Goal: Task Accomplishment & Management: Complete application form

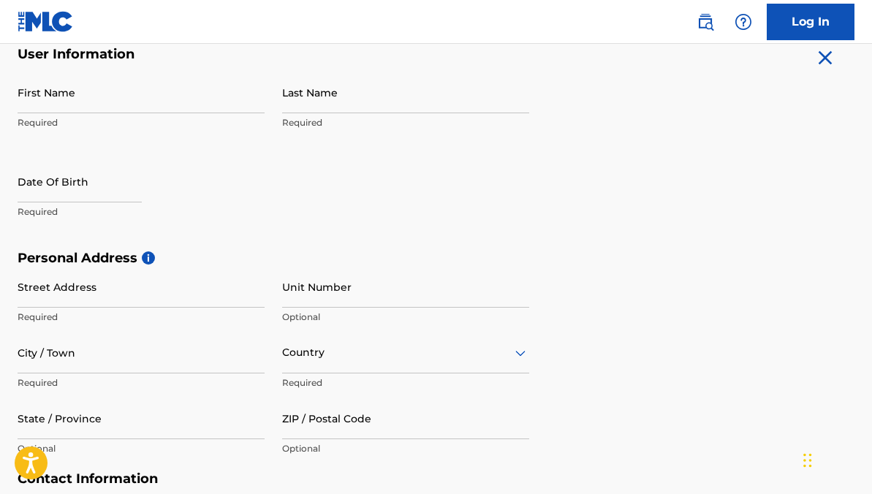
scroll to position [300, 0]
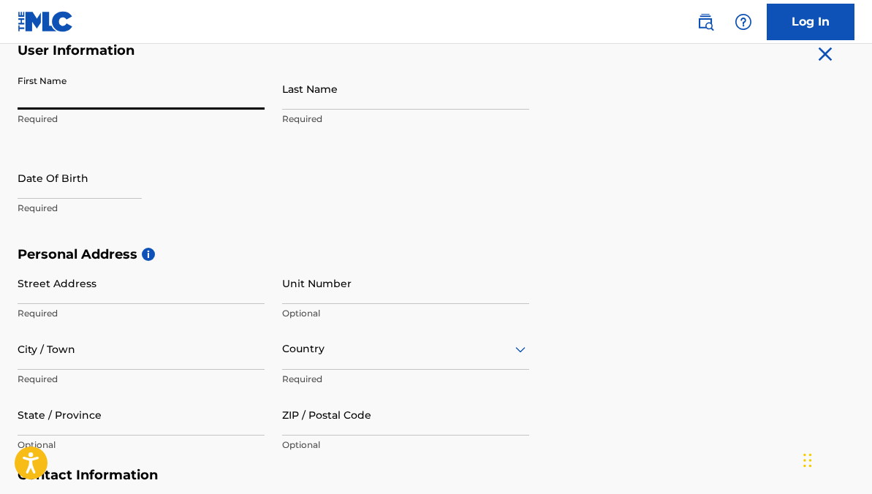
click at [147, 103] on input "First Name" at bounding box center [141, 89] width 247 height 42
type input "[PERSON_NAME]"
type input "824 Camino La Costa"
type input "c534"
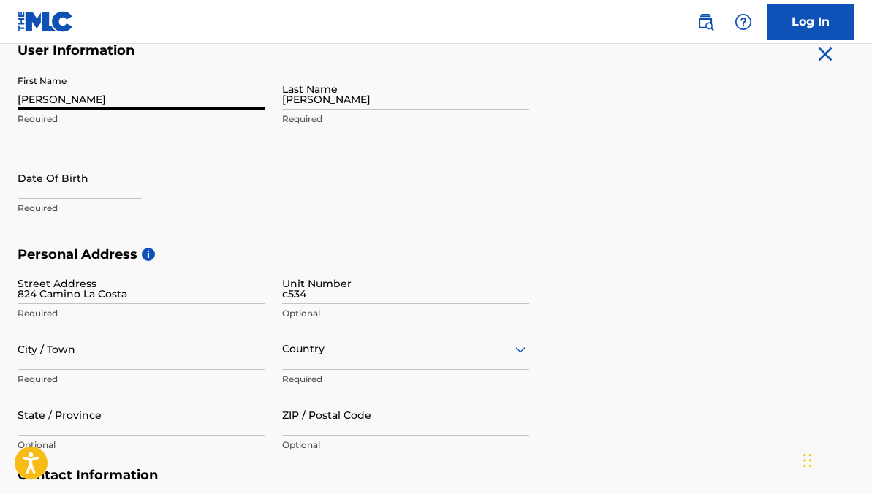
type input "Austin"
type input "[GEOGRAPHIC_DATA]"
type input "78752"
type input "425"
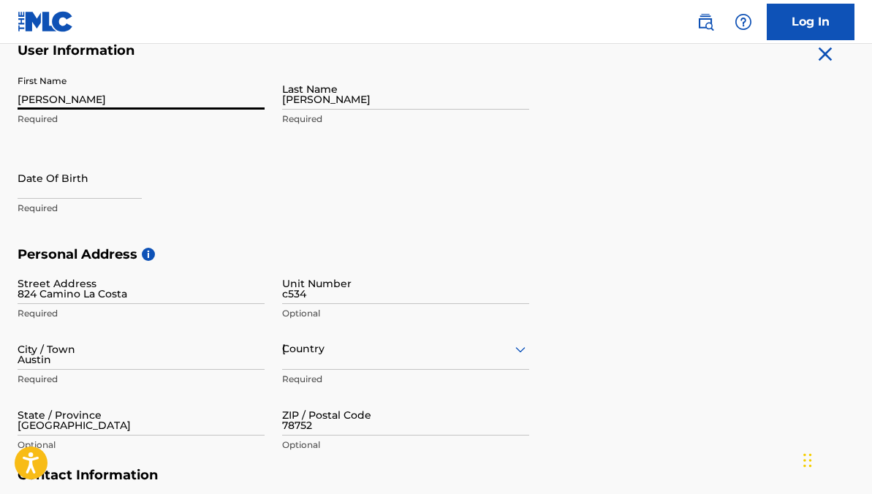
type input "7770375"
type input "[EMAIL_ADDRESS][DOMAIN_NAME]"
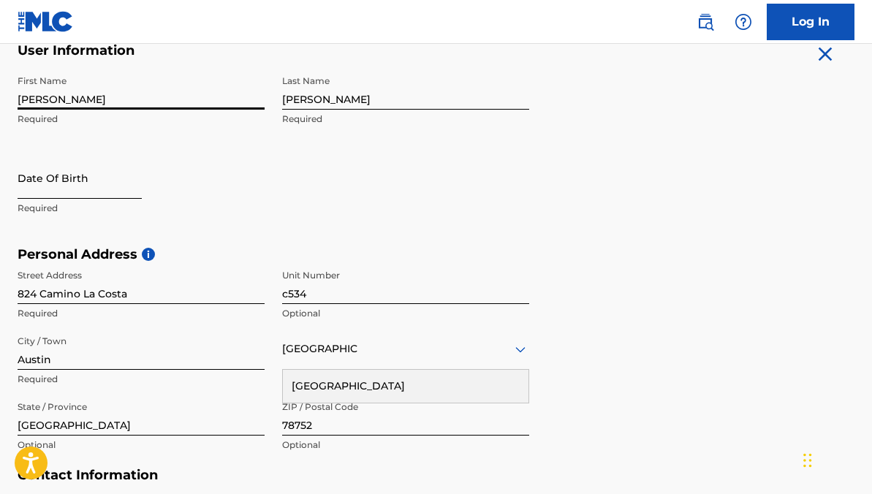
click at [81, 184] on input "text" at bounding box center [80, 178] width 124 height 42
select select "8"
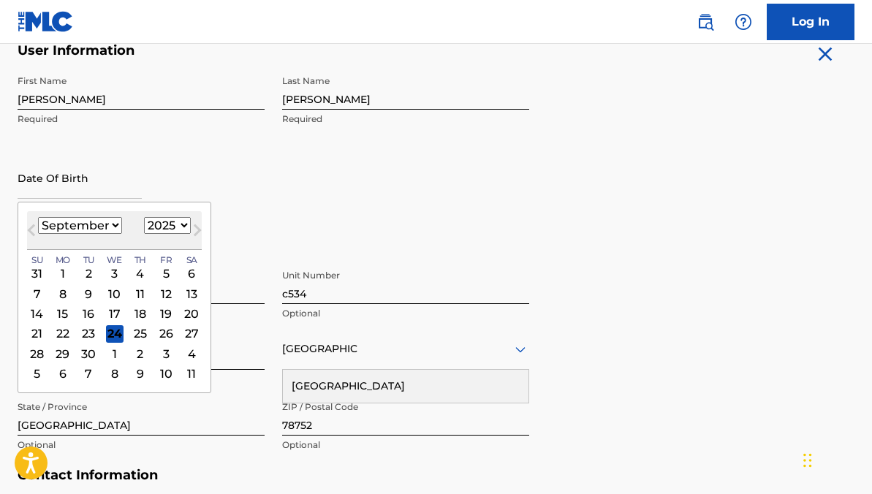
click at [174, 222] on select "1899 1900 1901 1902 1903 1904 1905 1906 1907 1908 1909 1910 1911 1912 1913 1914…" at bounding box center [167, 225] width 47 height 17
select select "1998"
click at [144, 217] on select "1899 1900 1901 1902 1903 1904 1905 1906 1907 1908 1909 1910 1911 1912 1913 1914…" at bounding box center [167, 225] width 47 height 17
click at [105, 224] on select "January February March April May June July August September October November De…" at bounding box center [80, 225] width 84 height 17
select select "10"
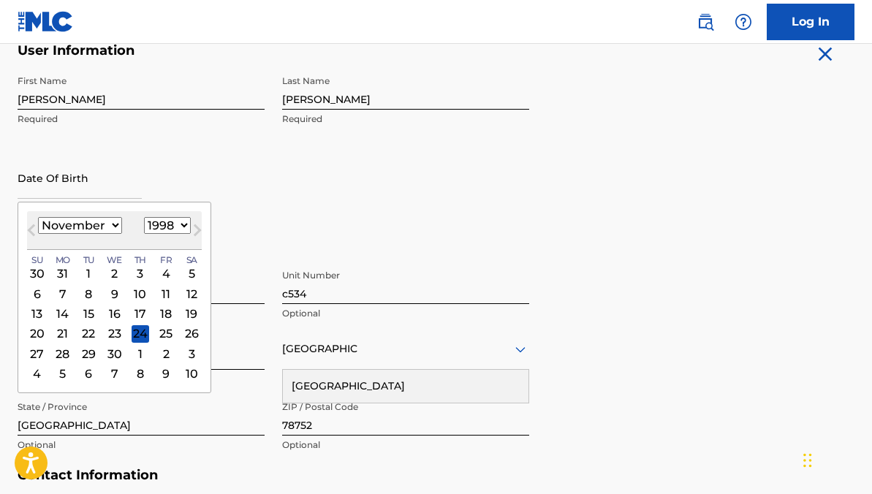
click at [38, 217] on select "January February March April May June July August September October November De…" at bounding box center [80, 225] width 84 height 17
click at [142, 315] on div "19" at bounding box center [141, 314] width 18 height 18
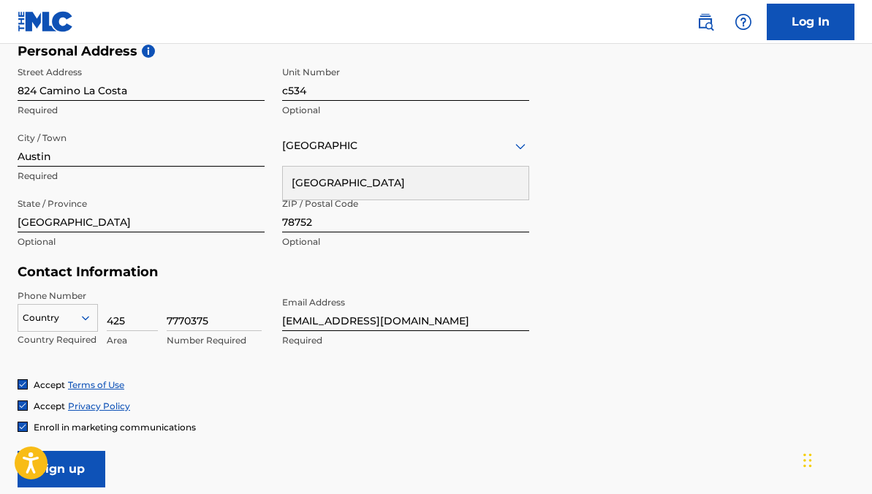
scroll to position [508, 0]
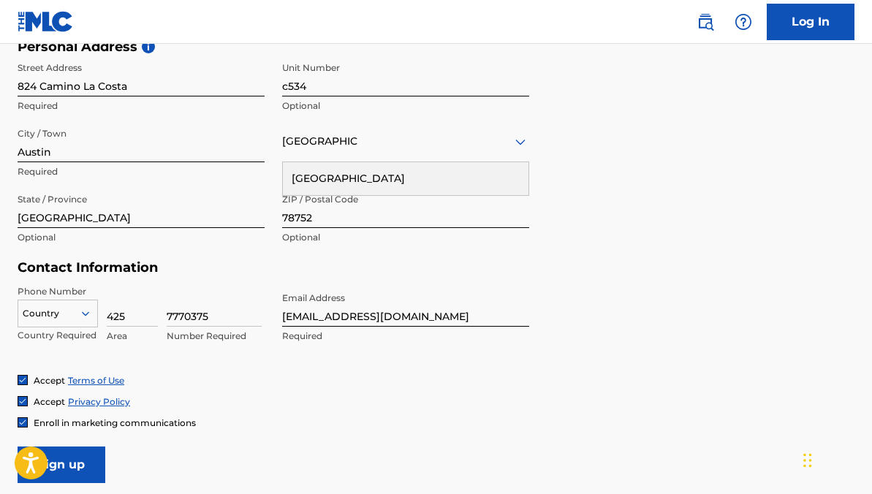
click at [596, 221] on div "Personal Address i Street Address 824 Camino La Costa Required Unit Number c534…" at bounding box center [436, 149] width 837 height 221
click at [461, 180] on div "[GEOGRAPHIC_DATA]" at bounding box center [406, 178] width 246 height 33
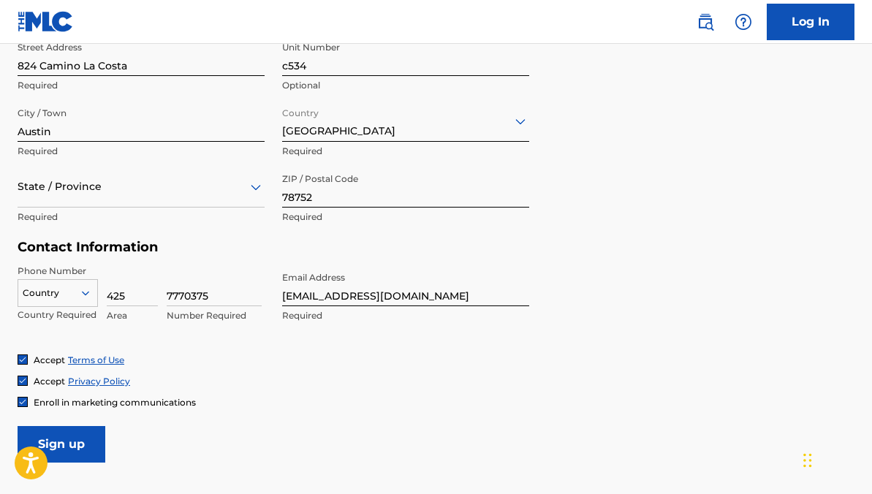
scroll to position [553, 0]
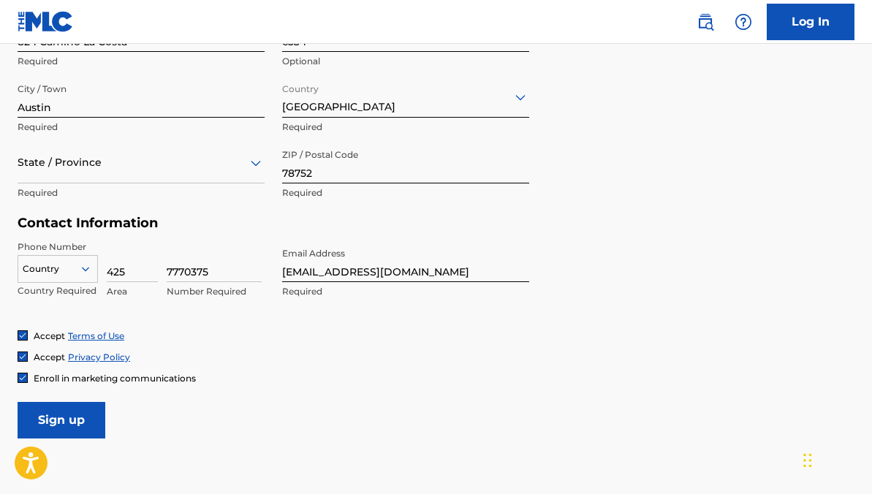
click at [249, 167] on icon at bounding box center [256, 163] width 18 height 18
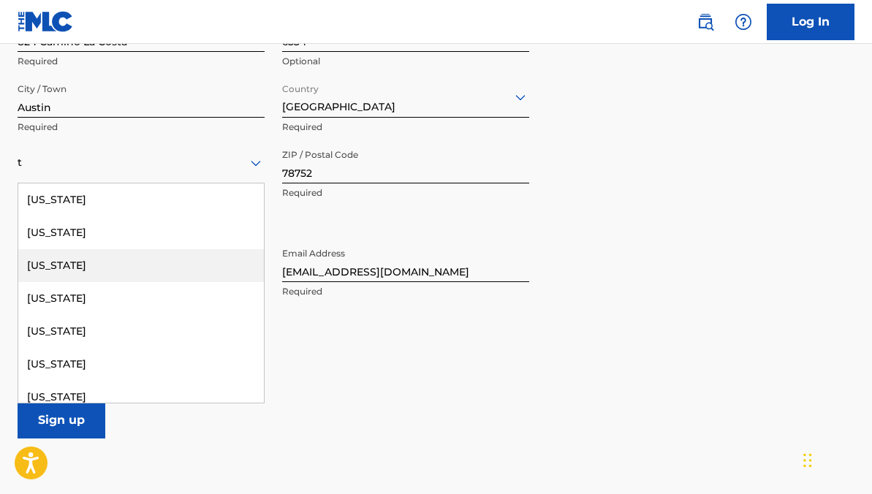
type input "[US_STATE]"
type input "[GEOGRAPHIC_DATA]"
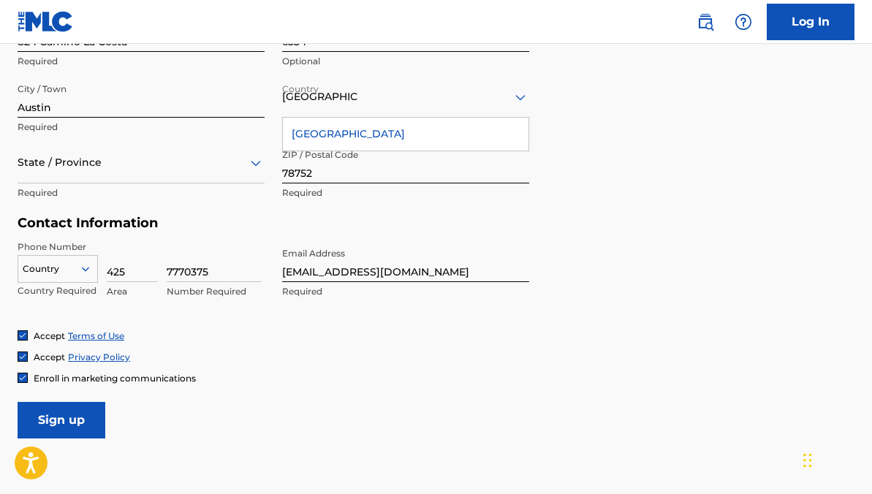
click at [374, 226] on h5 "Contact Information" at bounding box center [274, 223] width 512 height 17
click at [178, 184] on div "State / Province Required" at bounding box center [141, 175] width 247 height 66
click at [197, 164] on div at bounding box center [141, 162] width 247 height 18
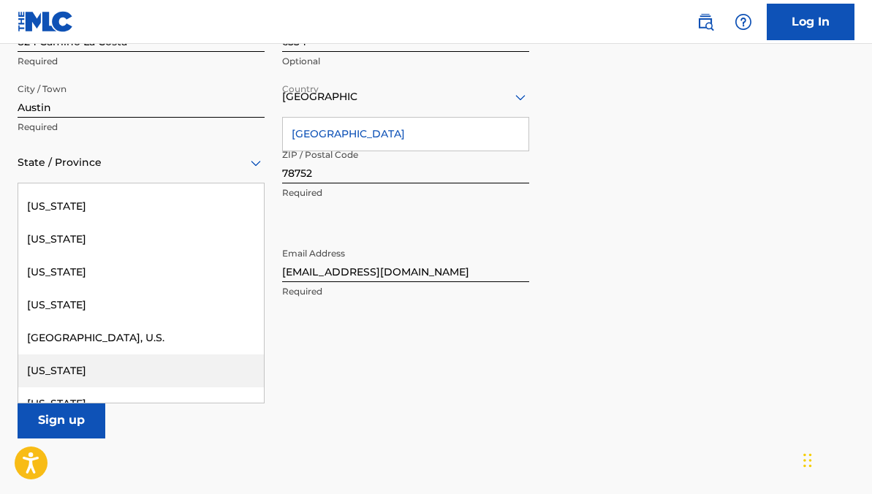
scroll to position [1518, 0]
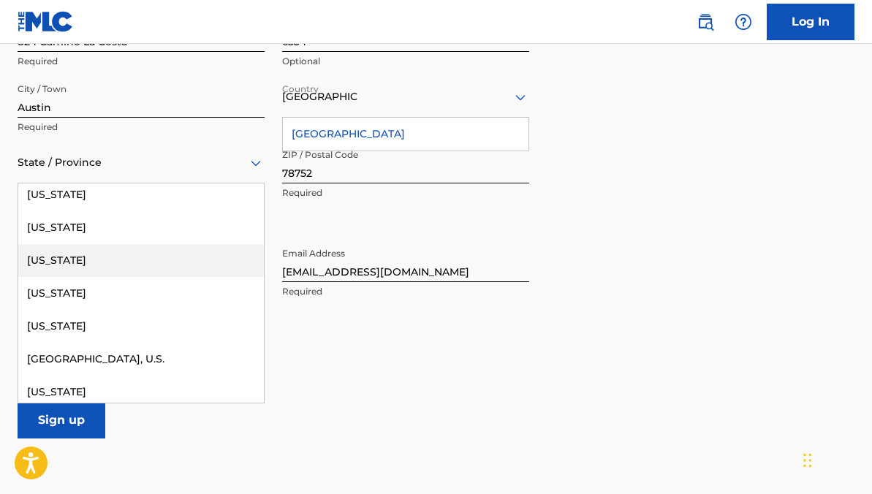
click at [73, 262] on div "[US_STATE]" at bounding box center [141, 260] width 246 height 33
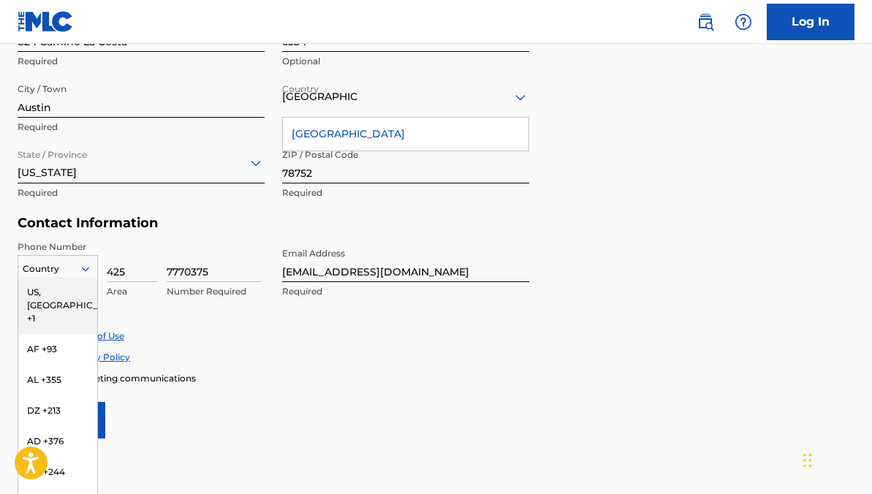
scroll to position [555, 0]
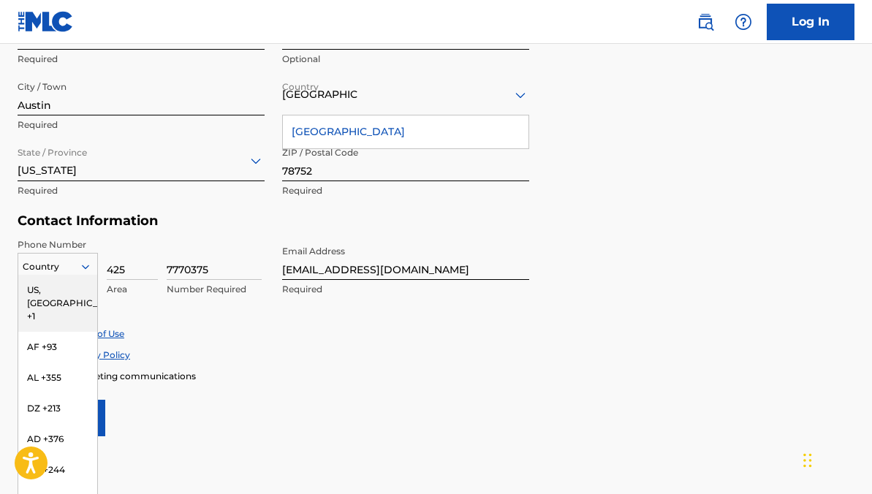
click at [80, 270] on icon at bounding box center [85, 266] width 13 height 13
click at [66, 293] on div "US, [GEOGRAPHIC_DATA] +1" at bounding box center [57, 303] width 79 height 57
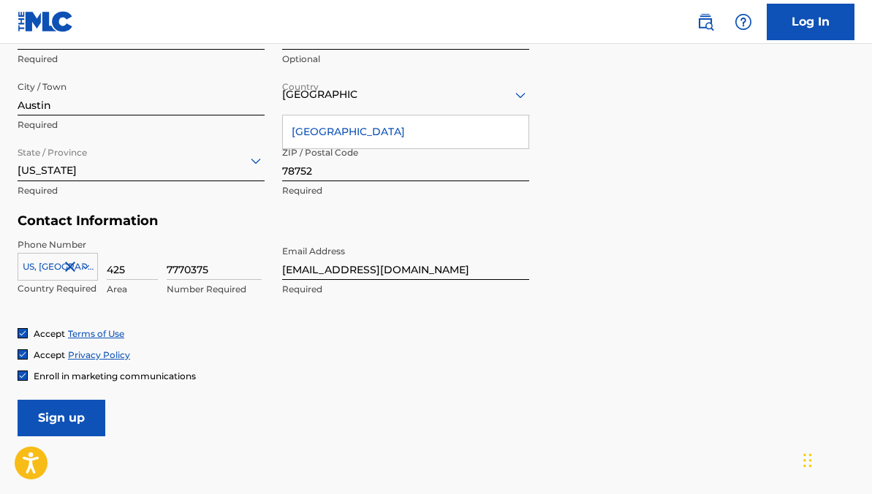
click at [82, 270] on icon at bounding box center [85, 266] width 13 height 13
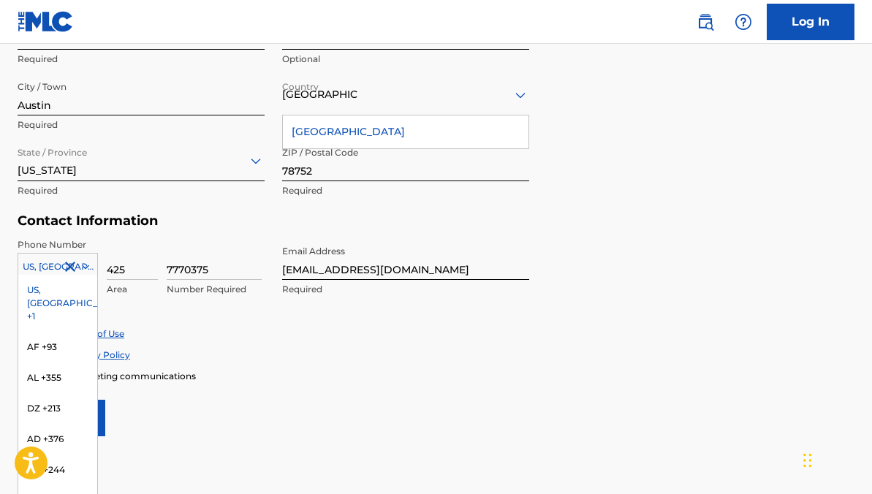
click at [61, 289] on div "US, [GEOGRAPHIC_DATA] +1" at bounding box center [57, 303] width 79 height 57
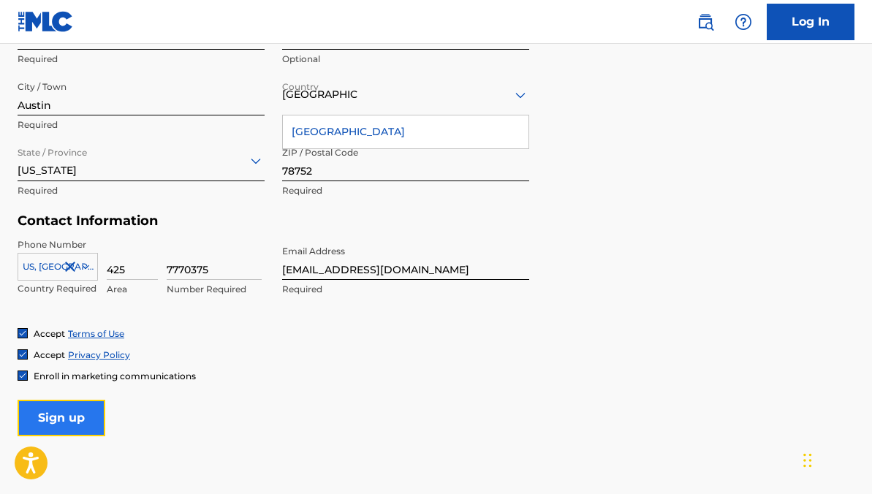
click at [69, 414] on input "Sign up" at bounding box center [62, 418] width 88 height 37
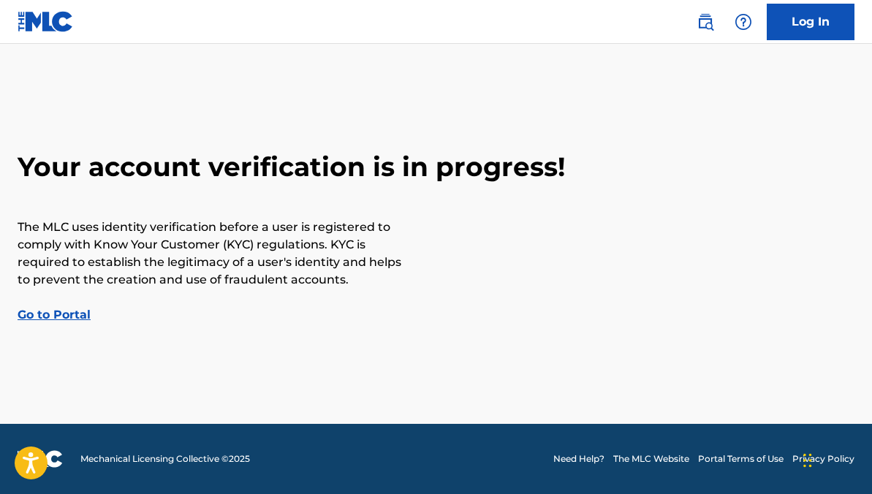
click at [57, 314] on link "Go to Portal" at bounding box center [54, 315] width 73 height 14
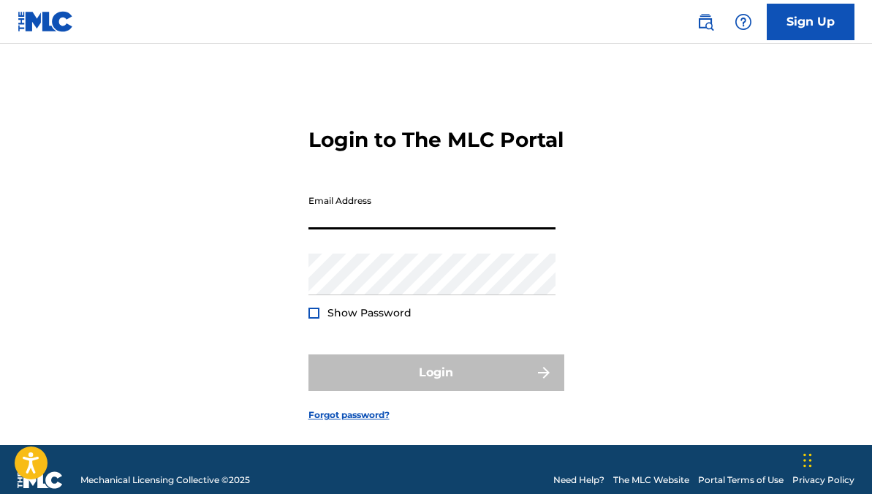
click at [374, 230] on input "Email Address" at bounding box center [431, 209] width 247 height 42
type input "[EMAIL_ADDRESS][DOMAIN_NAME]"
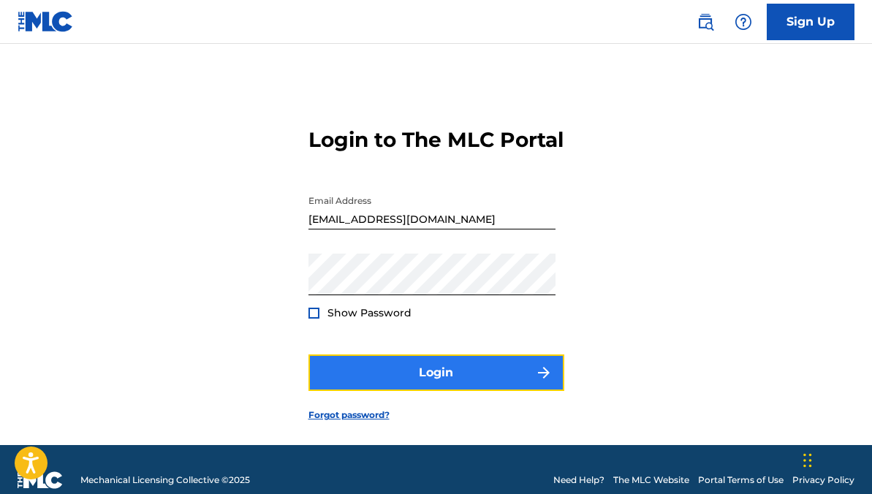
click at [349, 391] on button "Login" at bounding box center [436, 373] width 256 height 37
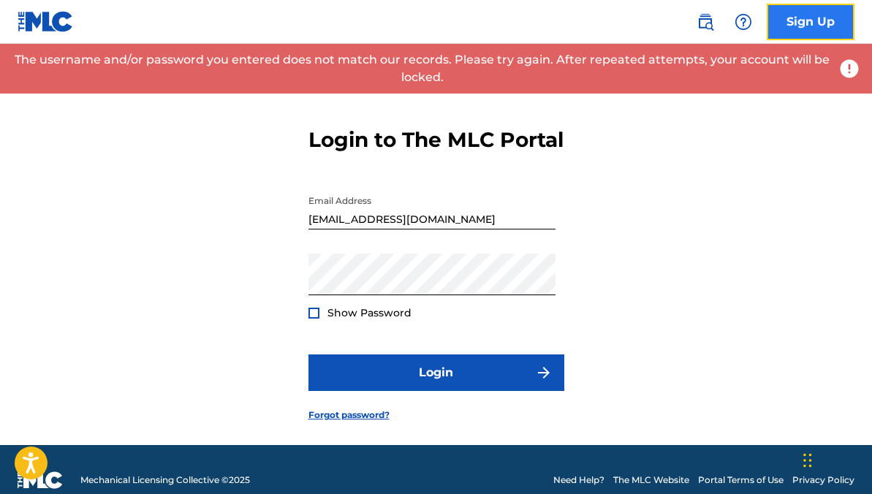
click at [804, 29] on link "Sign Up" at bounding box center [811, 22] width 88 height 37
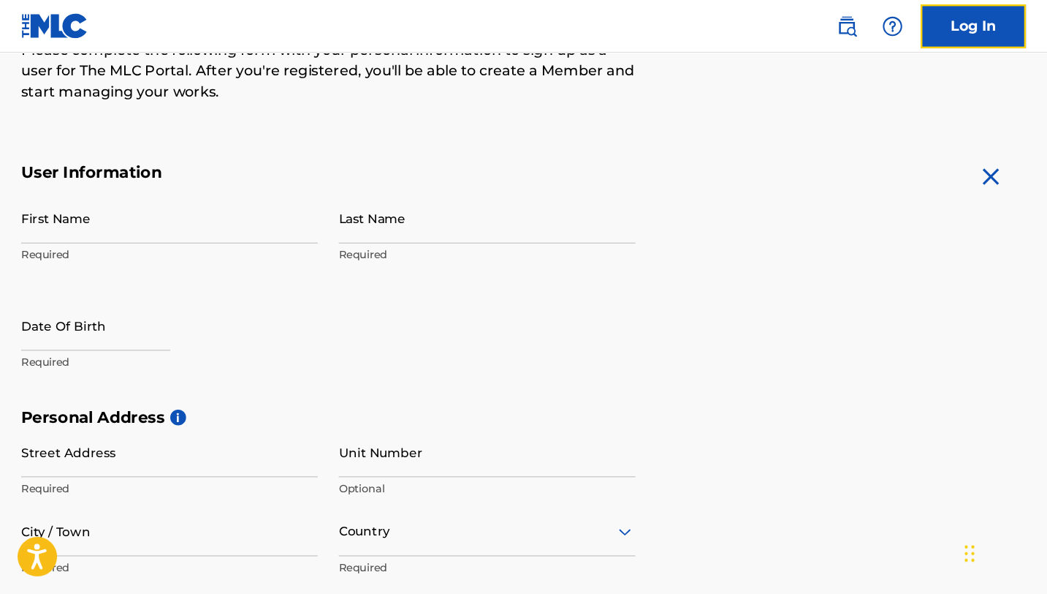
scroll to position [202, 0]
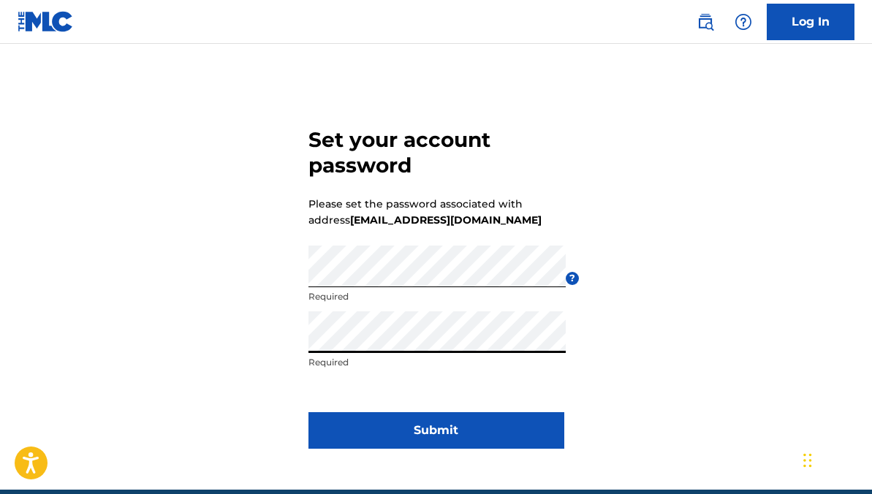
click button "Submit" at bounding box center [436, 430] width 256 height 37
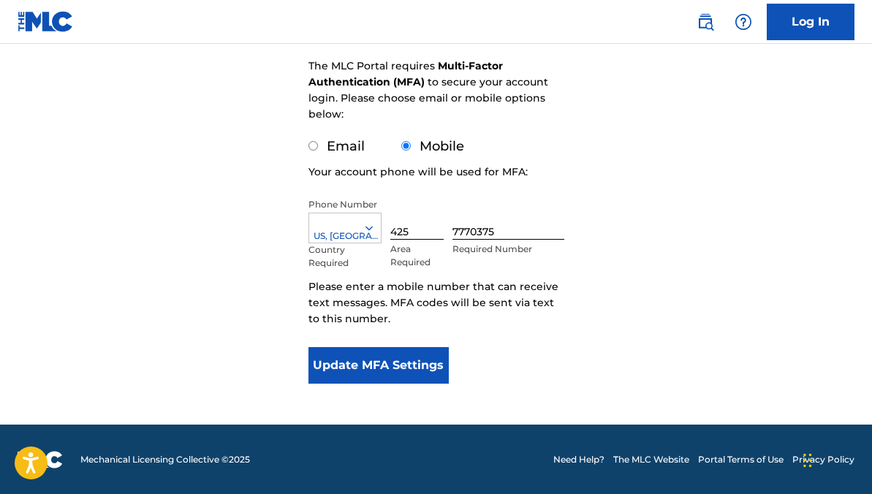
scroll to position [209, 0]
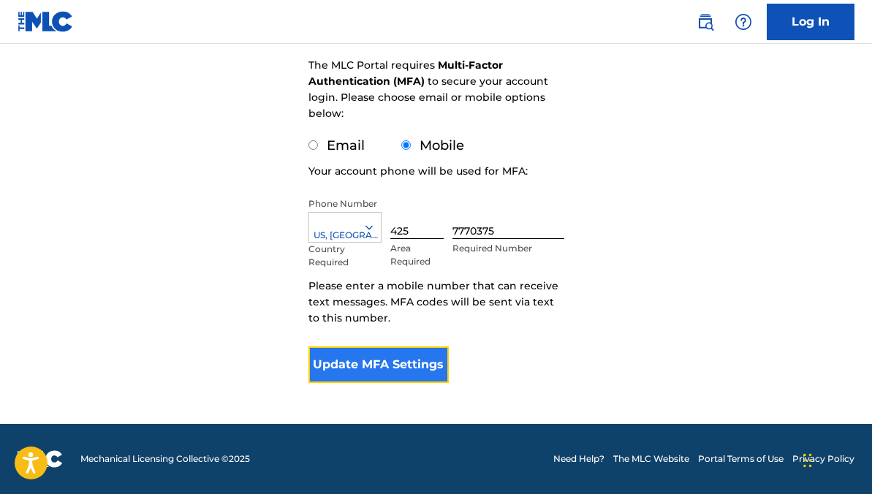
click at [398, 365] on button "Update MFA Settings" at bounding box center [378, 364] width 141 height 37
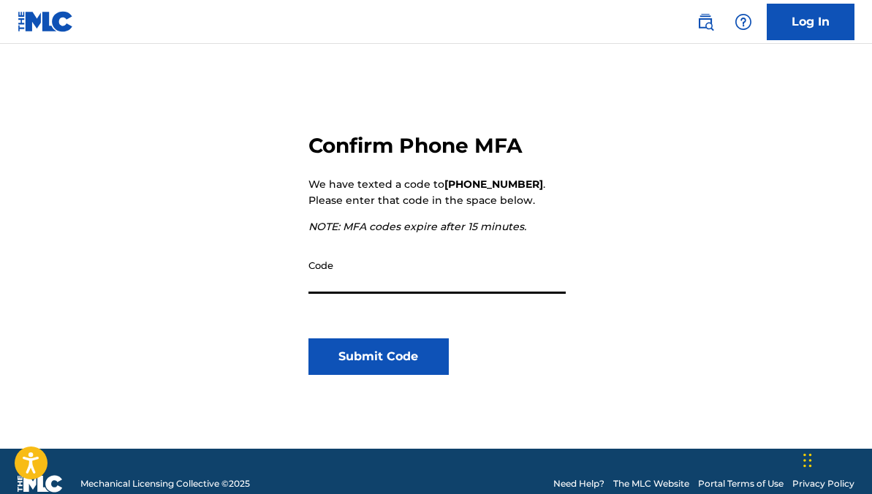
scroll to position [129, 0]
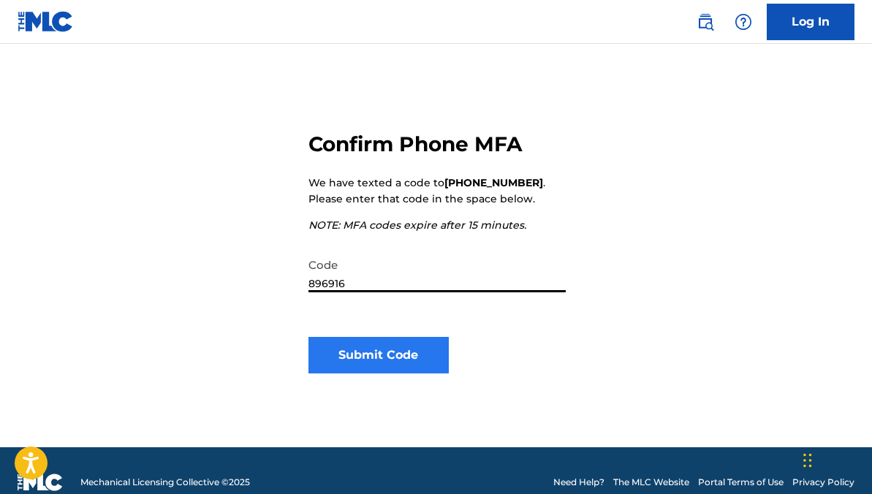
type input "896916"
click at [381, 367] on button "Submit Code" at bounding box center [378, 355] width 141 height 37
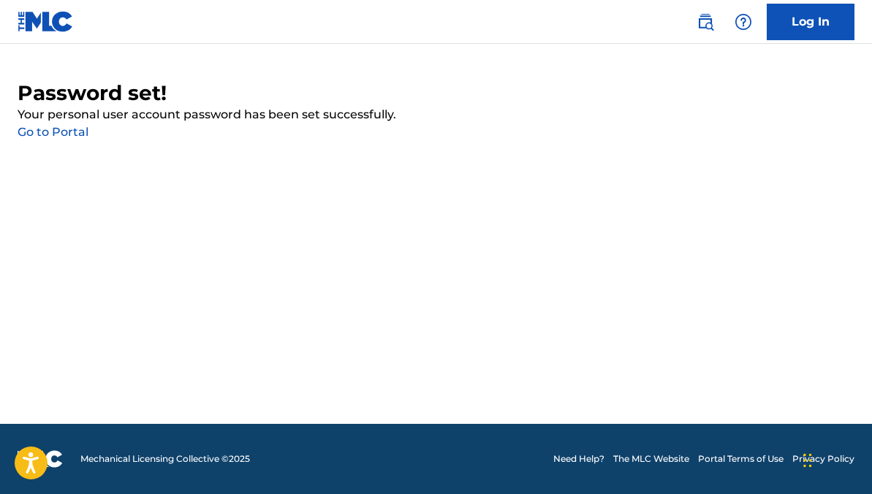
click at [68, 135] on link "Go to Portal" at bounding box center [53, 132] width 71 height 14
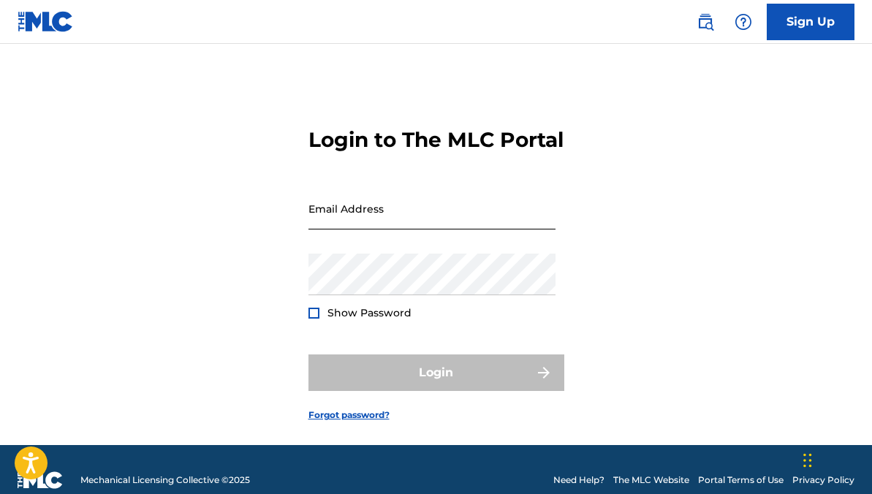
click at [346, 230] on input "Email Address" at bounding box center [431, 209] width 247 height 42
type input "[EMAIL_ADDRESS][DOMAIN_NAME]"
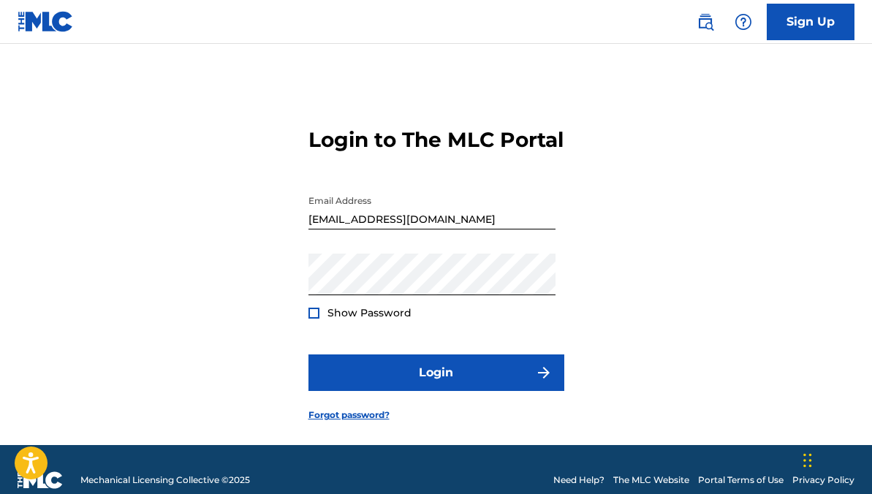
click at [313, 319] on div at bounding box center [313, 313] width 11 height 11
click at [313, 317] on img at bounding box center [314, 313] width 8 height 8
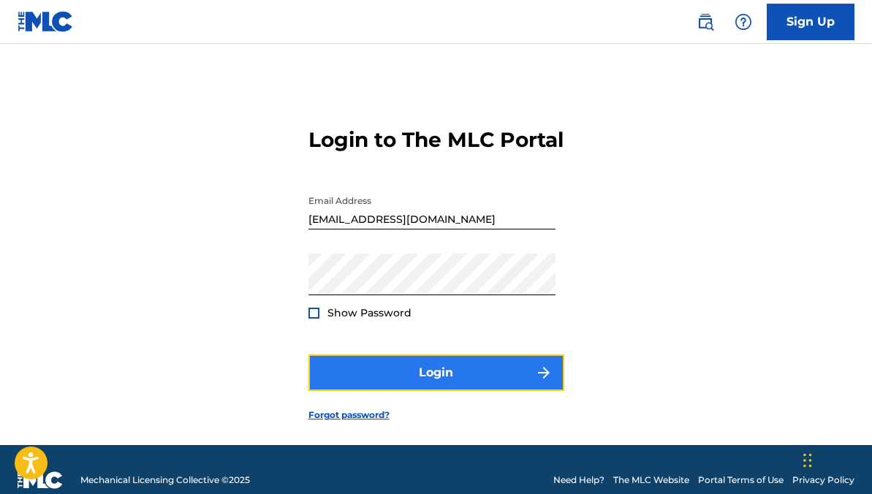
click at [412, 391] on button "Login" at bounding box center [436, 373] width 256 height 37
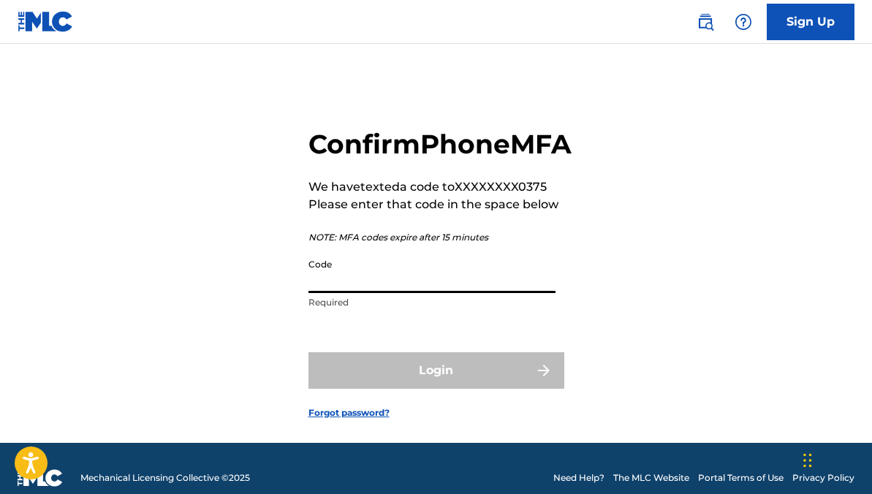
click at [450, 293] on input "Code" at bounding box center [431, 272] width 247 height 42
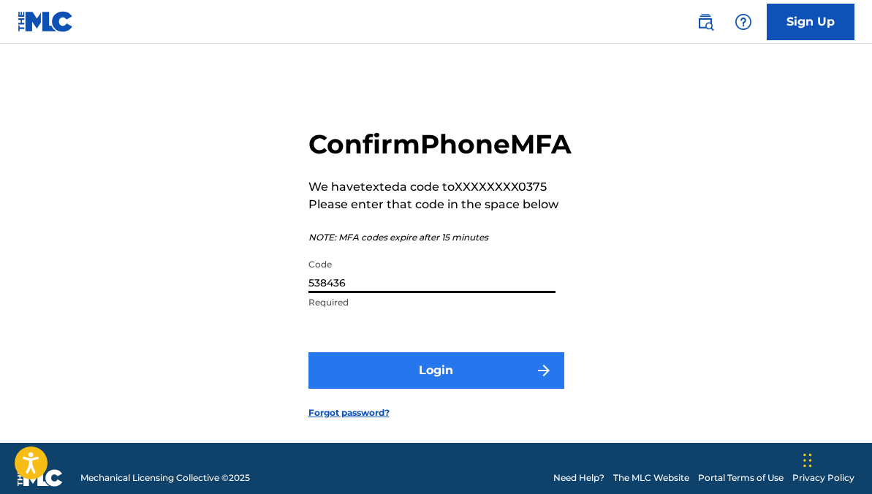
type input "538436"
click at [479, 389] on button "Login" at bounding box center [436, 370] width 256 height 37
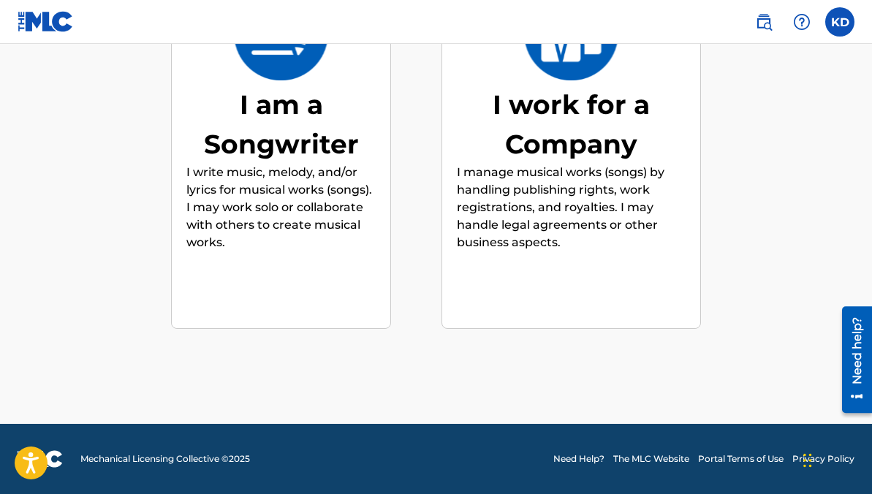
click at [311, 164] on p "I write music, melody, and/or lyrics for musical works (songs). I may work solo…" at bounding box center [280, 208] width 189 height 88
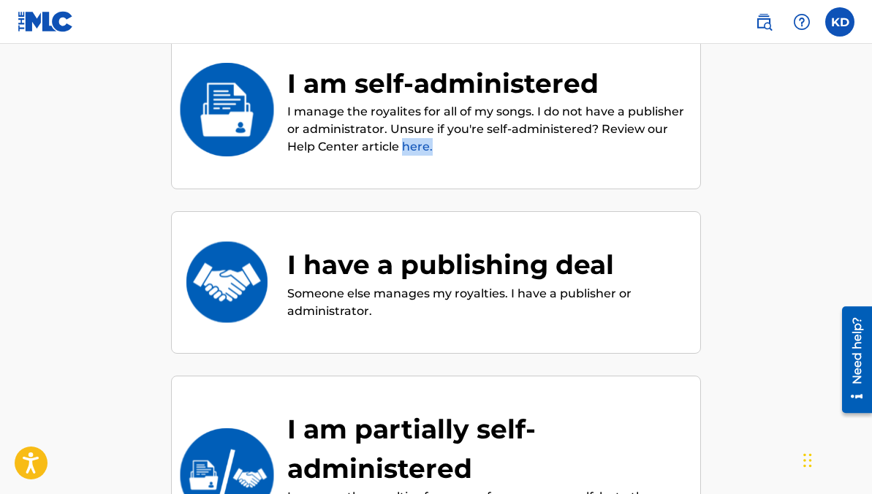
scroll to position [193, 0]
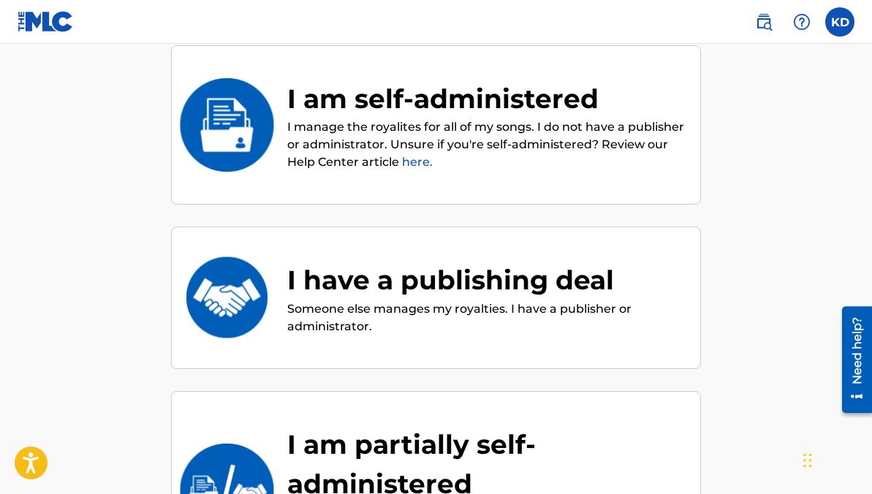
click at [442, 121] on p "I manage the royalites for all of my songs. I do not have a publisher or admini…" at bounding box center [486, 144] width 398 height 53
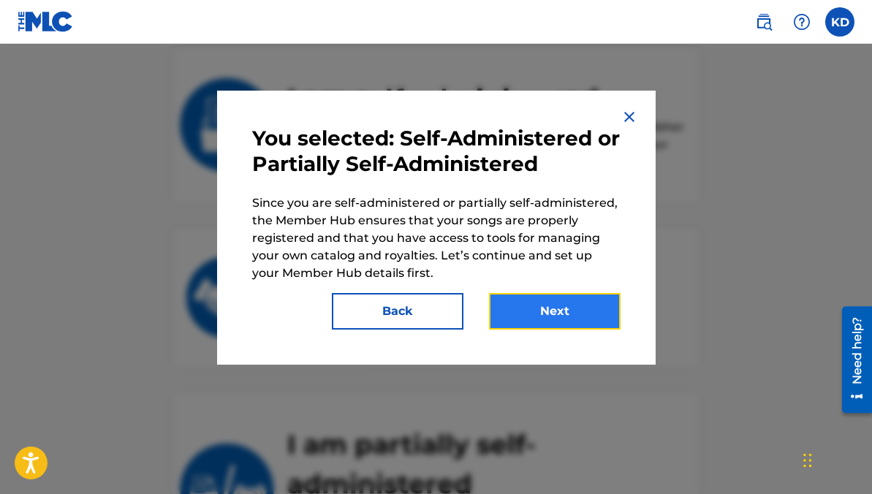
click at [534, 319] on button "Next" at bounding box center [555, 311] width 132 height 37
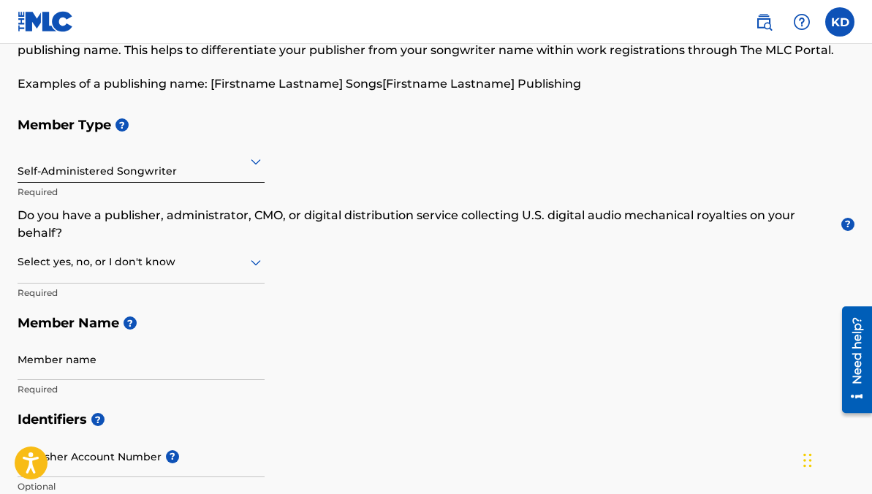
scroll to position [109, 0]
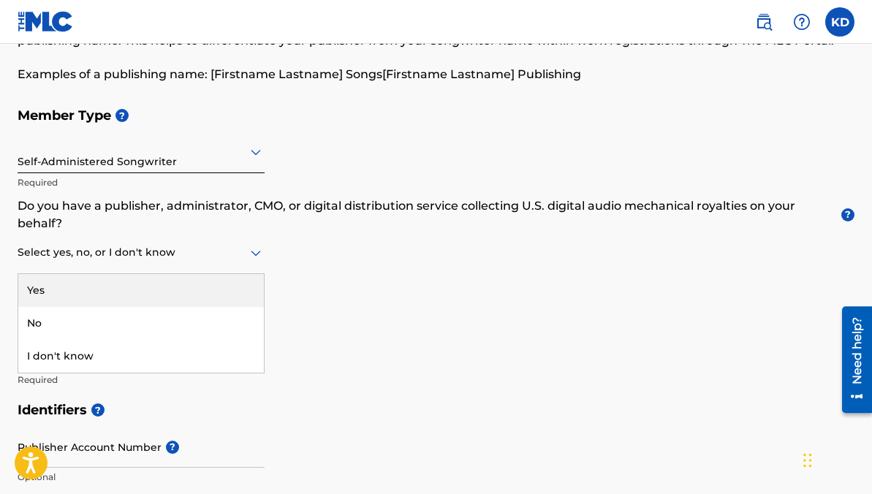
click at [253, 258] on icon at bounding box center [256, 253] width 18 height 18
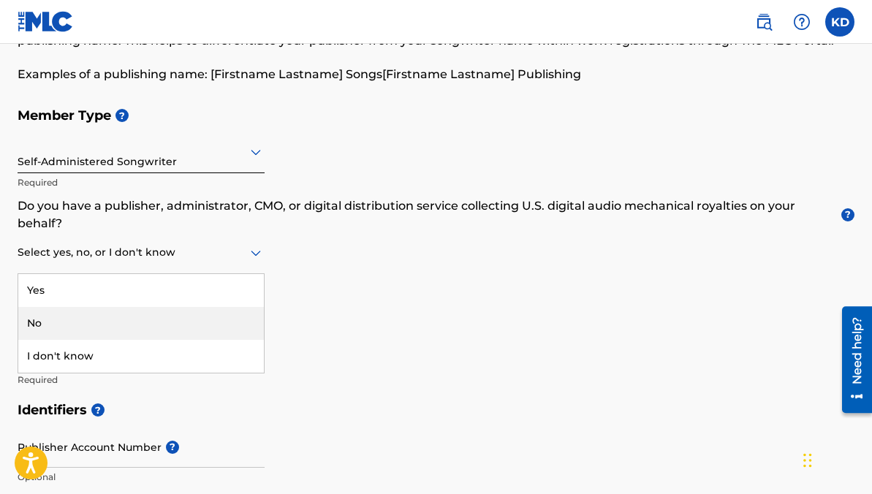
click at [191, 316] on div "No" at bounding box center [141, 323] width 246 height 33
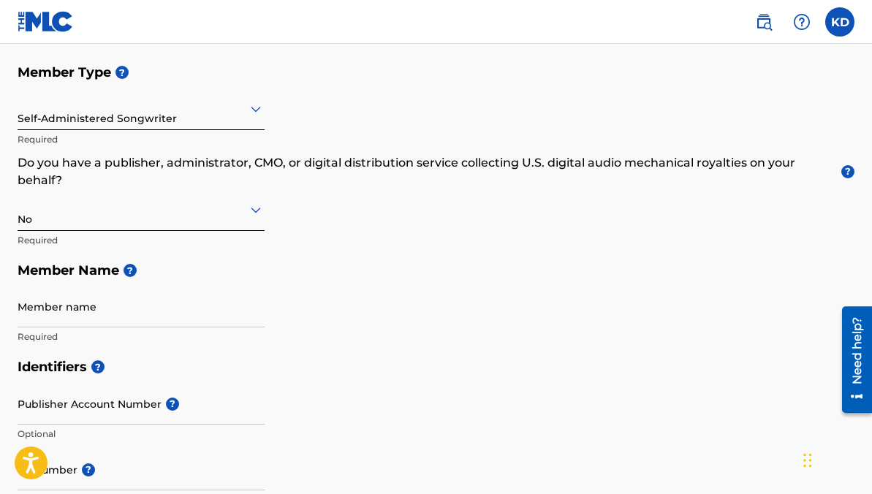
scroll to position [156, 0]
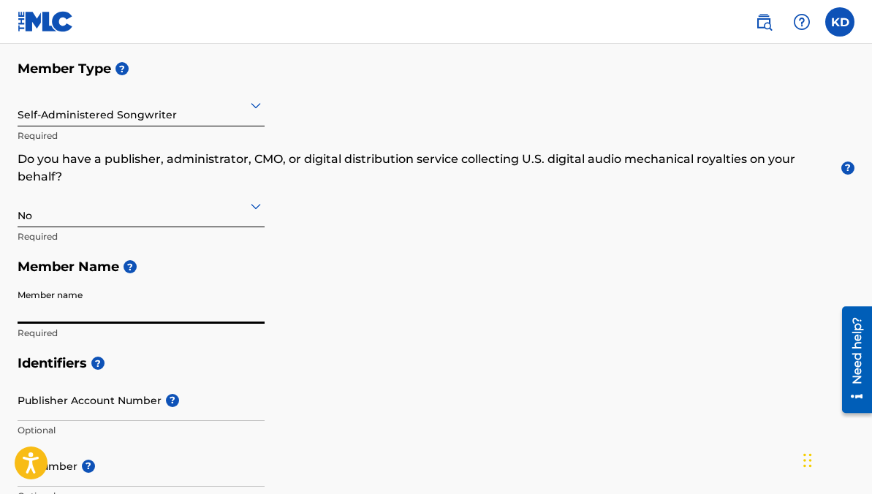
click at [176, 308] on input "Member name" at bounding box center [141, 303] width 247 height 42
type input "[PERSON_NAME]"
type input "824 Camino La Costa"
type input "c534"
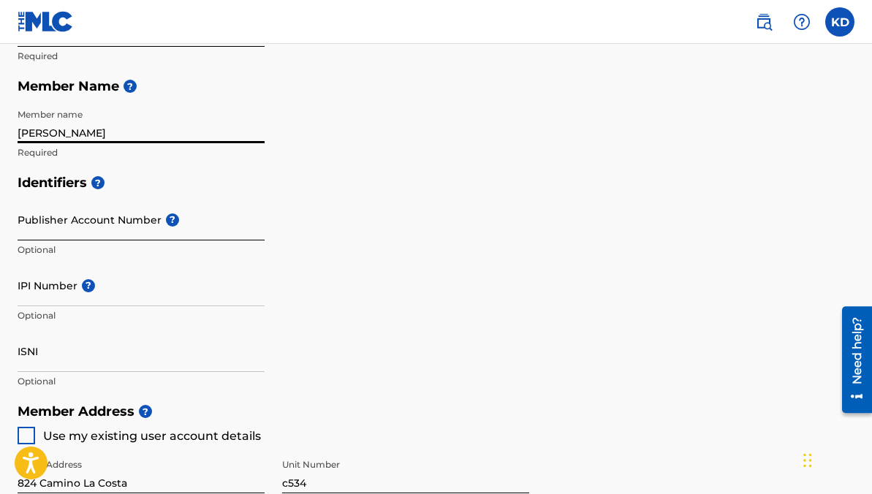
scroll to position [352, 0]
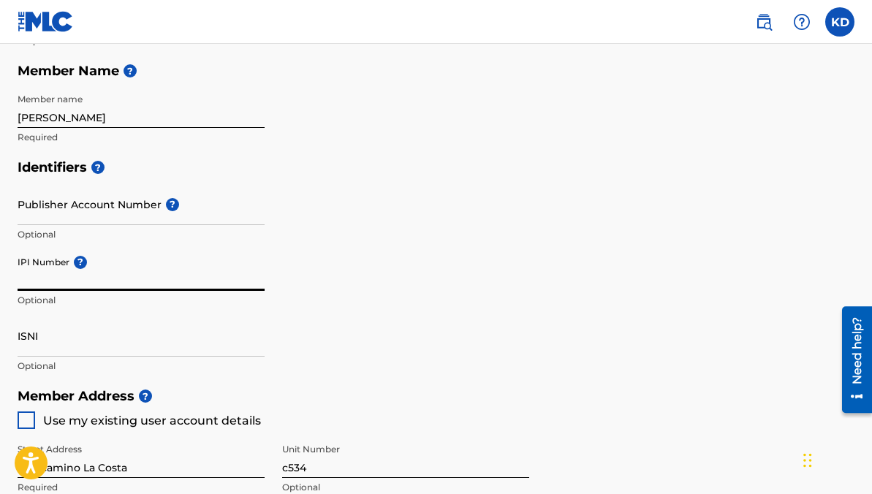
click at [126, 271] on input "IPI Number ?" at bounding box center [141, 270] width 247 height 42
paste input "01245495048"
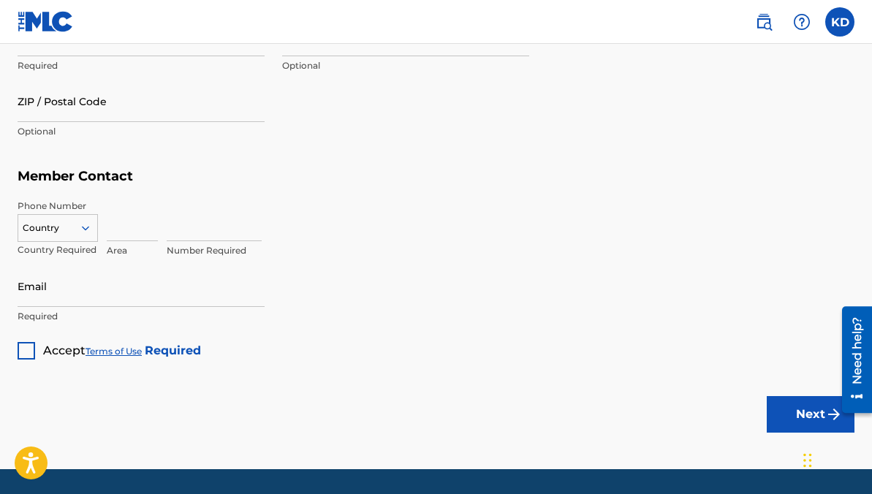
scroll to position [946, 0]
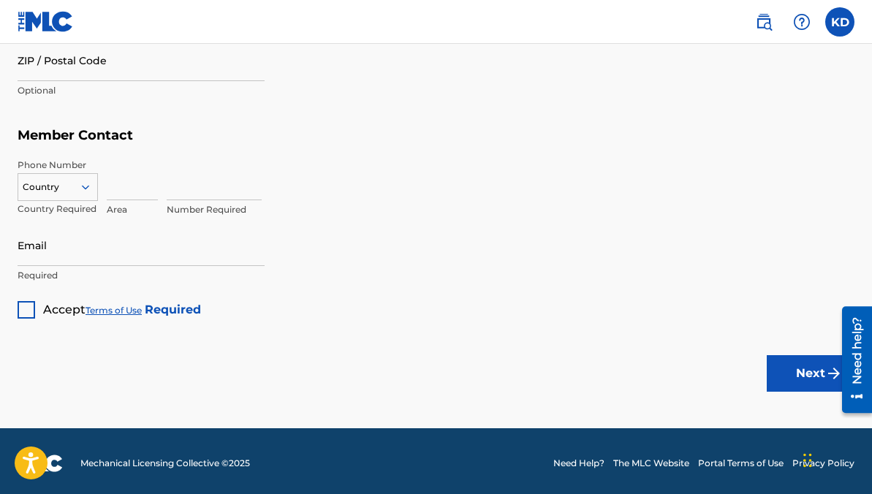
type input "01245495048"
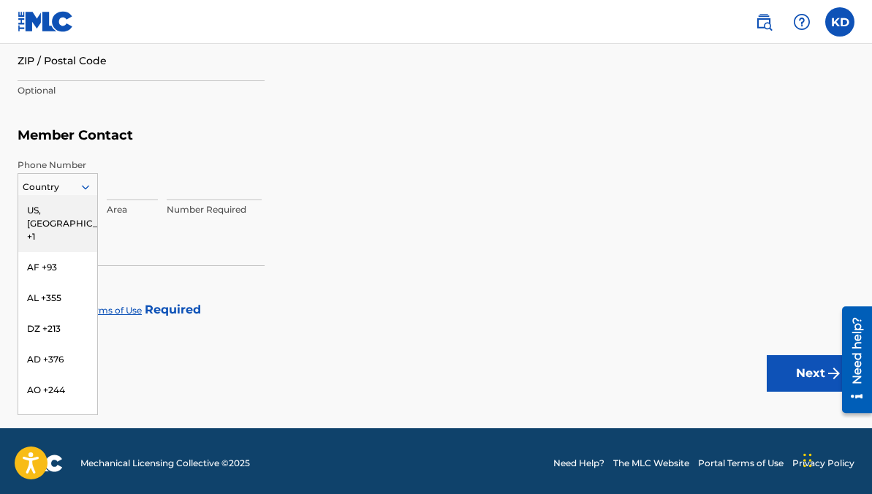
click at [83, 186] on icon at bounding box center [85, 187] width 7 height 4
click at [67, 213] on div "US, [GEOGRAPHIC_DATA] +1" at bounding box center [57, 223] width 79 height 57
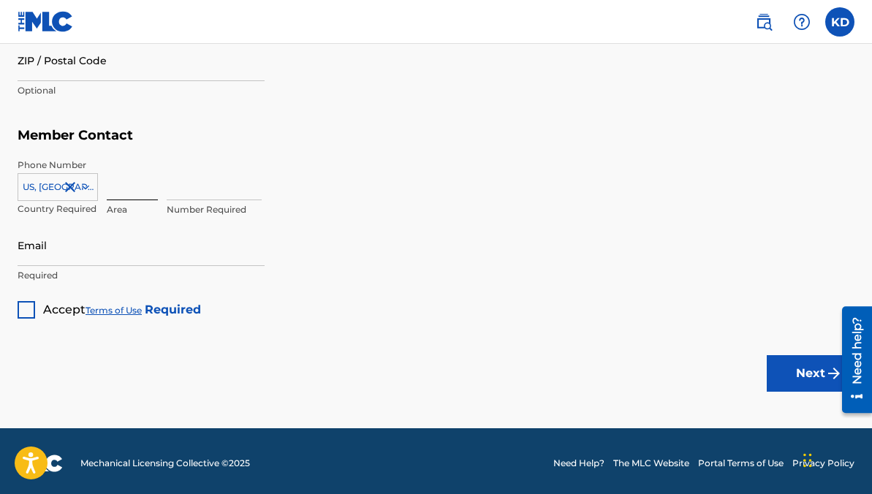
click at [127, 192] on input at bounding box center [132, 180] width 51 height 42
type input "425"
type input "[PERSON_NAME]"
type input "Austin"
type input "[GEOGRAPHIC_DATA]"
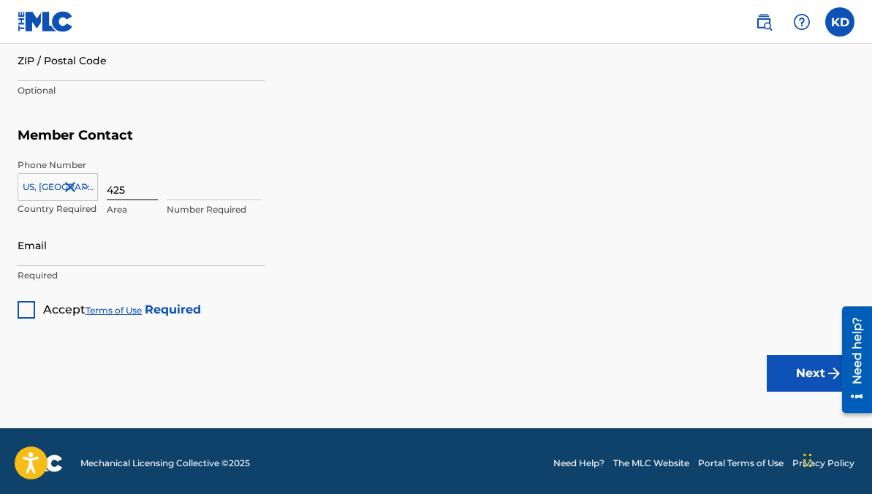
type input "[GEOGRAPHIC_DATA]"
type input "78752"
type input "7770375"
type input "[EMAIL_ADDRESS][DOMAIN_NAME]"
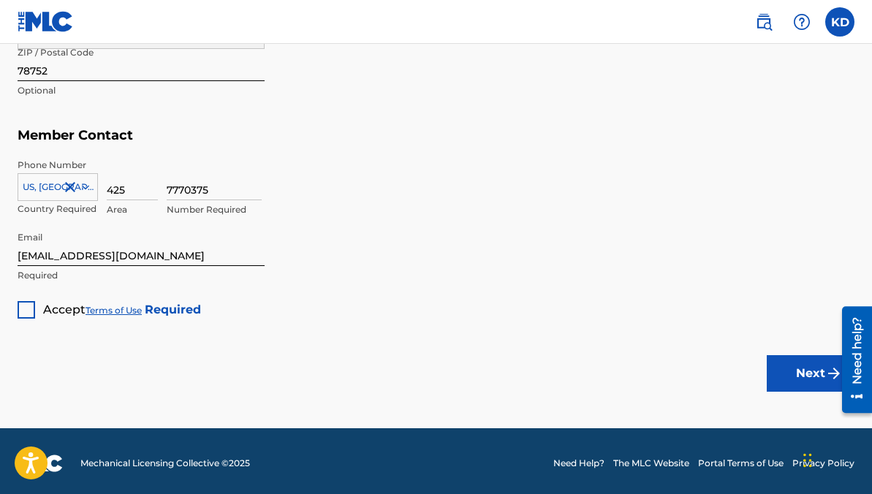
click at [26, 306] on div at bounding box center [27, 310] width 18 height 18
click at [786, 369] on button "Next" at bounding box center [811, 373] width 88 height 37
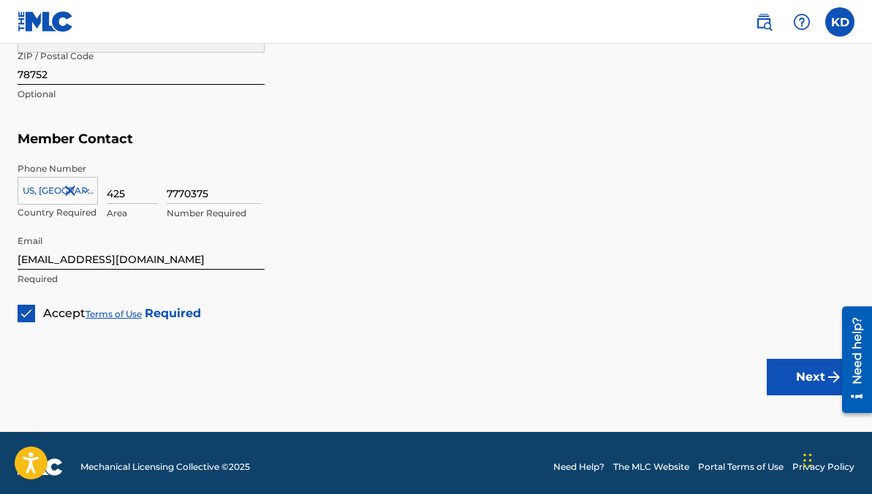
scroll to position [949, 0]
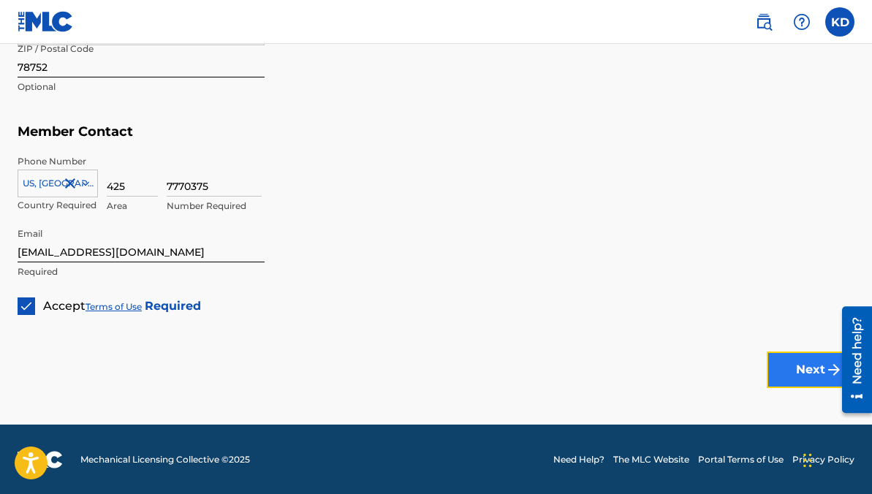
click at [784, 371] on button "Next" at bounding box center [811, 370] width 88 height 37
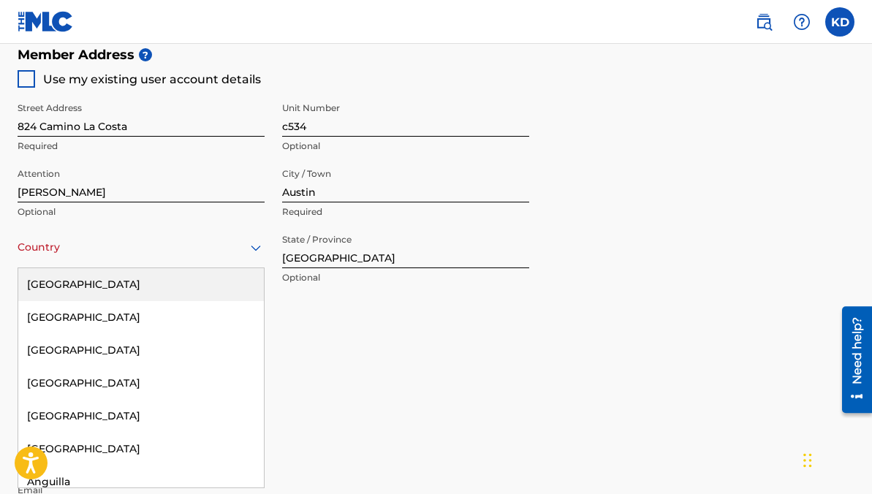
click at [219, 249] on div at bounding box center [141, 247] width 247 height 18
click at [179, 290] on div "[GEOGRAPHIC_DATA]" at bounding box center [141, 284] width 246 height 33
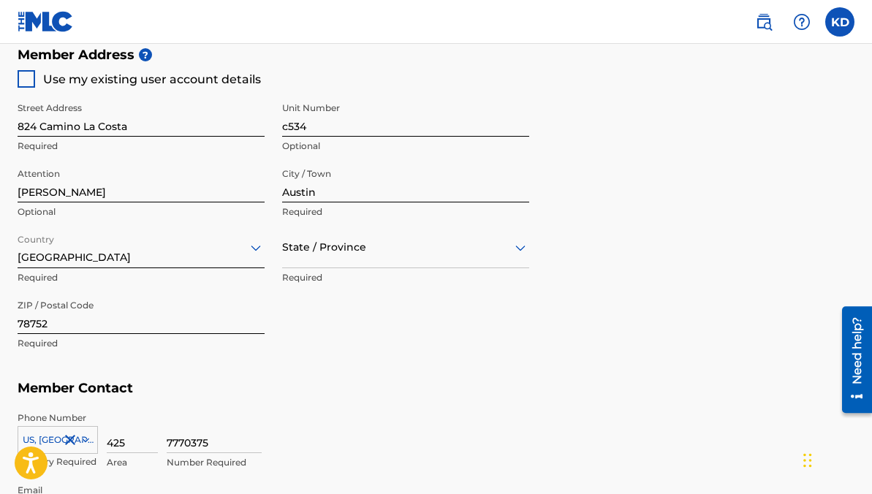
click at [27, 79] on div at bounding box center [27, 79] width 18 height 18
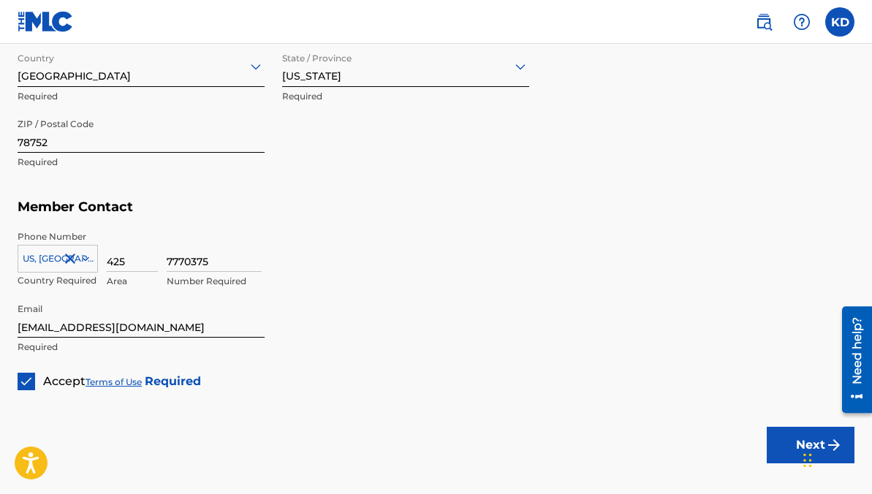
scroll to position [949, 0]
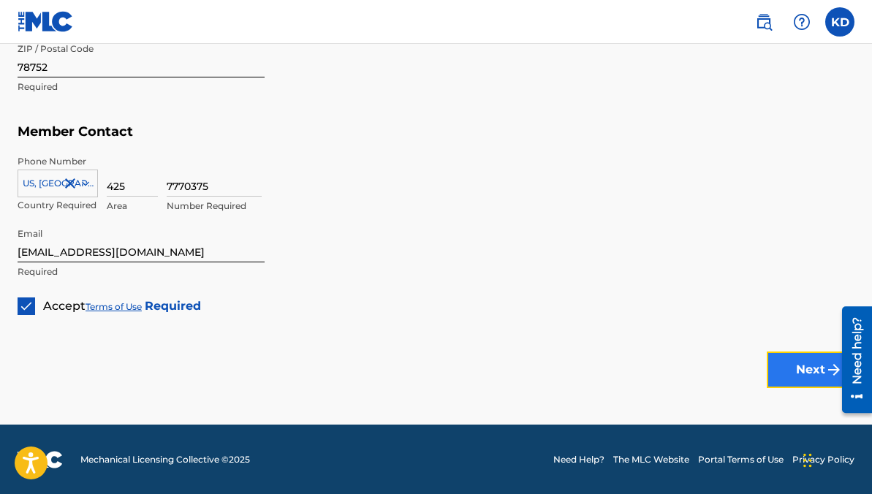
click at [792, 362] on button "Next" at bounding box center [811, 370] width 88 height 37
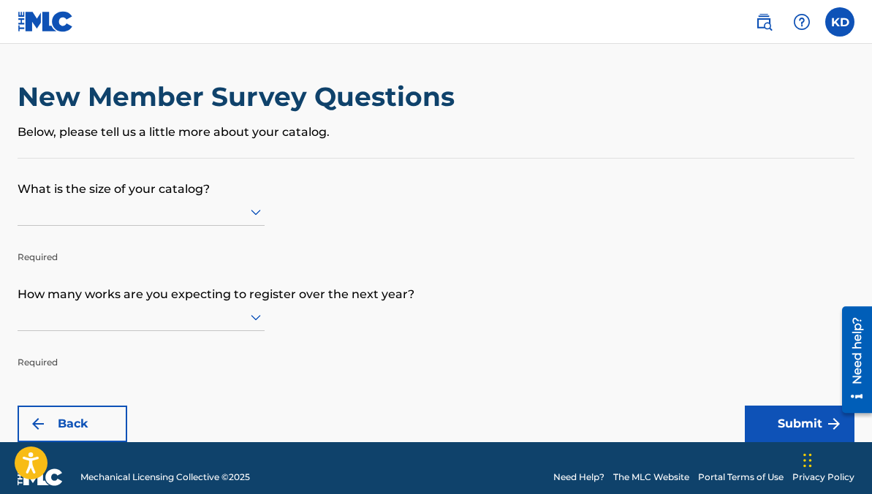
click at [256, 212] on icon at bounding box center [256, 213] width 10 height 6
click at [370, 221] on form "What is the size of your catalog? Required How many works are you expecting to …" at bounding box center [436, 301] width 837 height 284
click at [246, 213] on div at bounding box center [141, 211] width 247 height 18
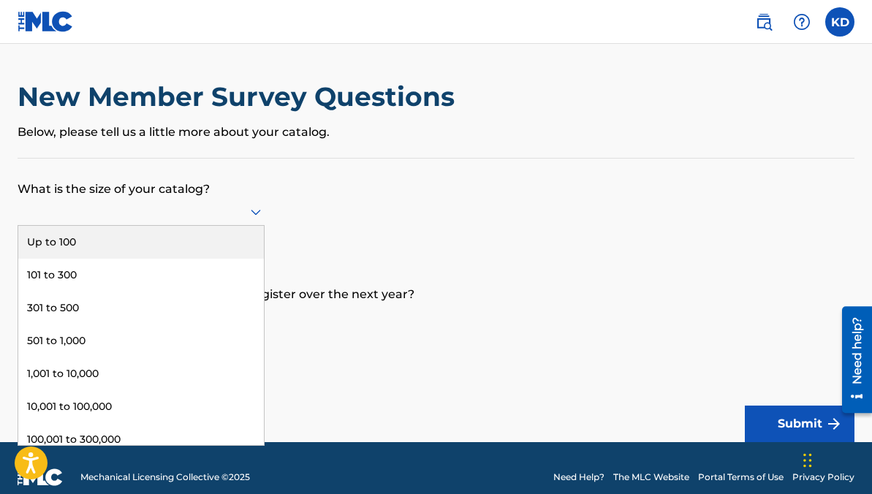
click at [197, 249] on div "Up to 100" at bounding box center [141, 242] width 246 height 33
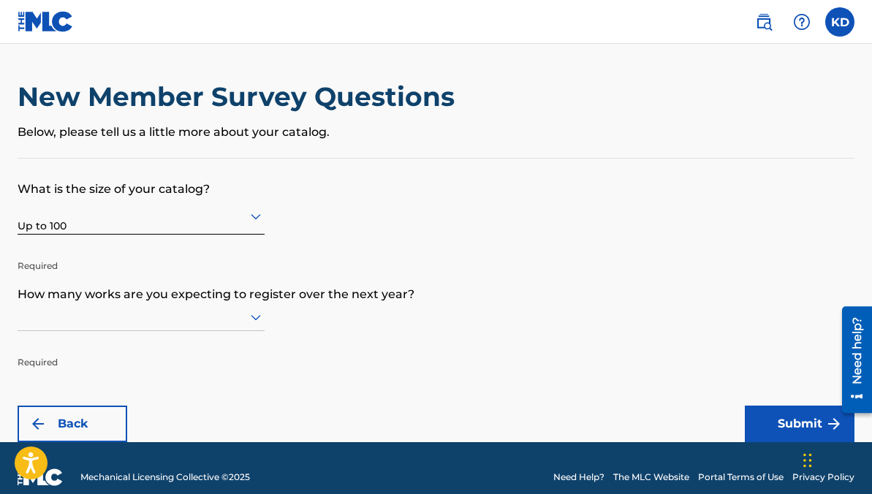
scroll to position [18, 0]
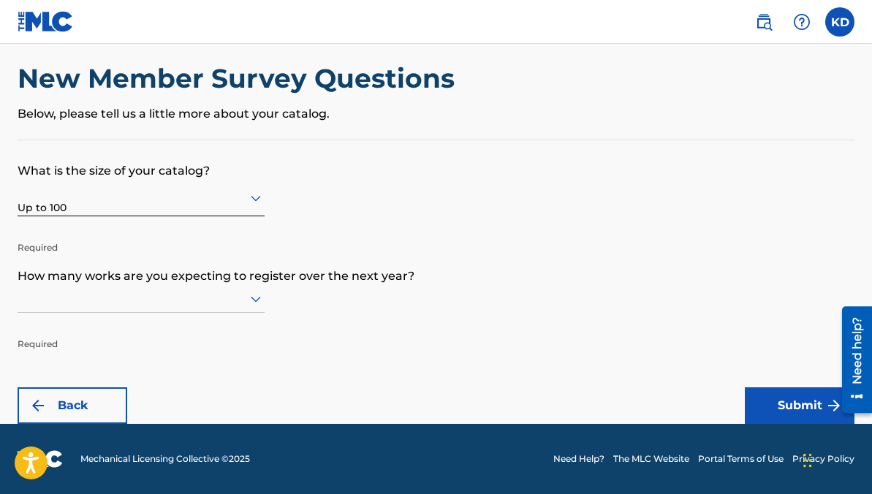
click at [257, 313] on div at bounding box center [141, 299] width 247 height 28
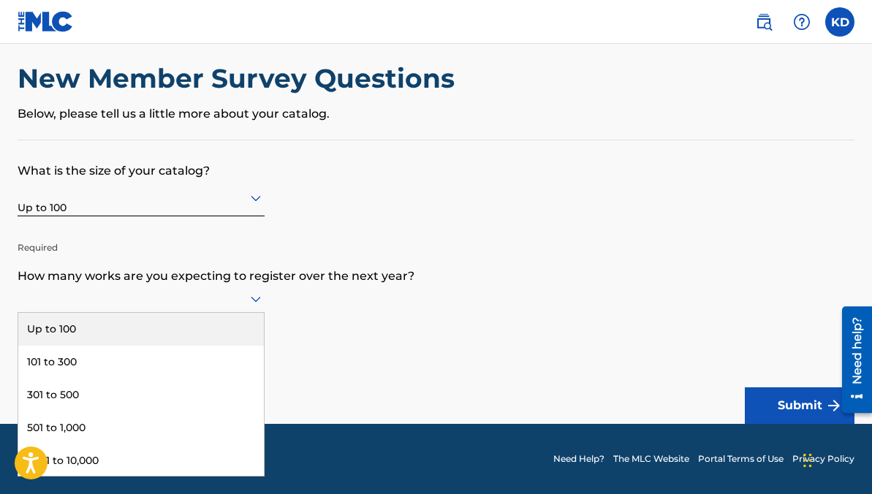
click at [206, 339] on div "Up to 100" at bounding box center [141, 329] width 246 height 33
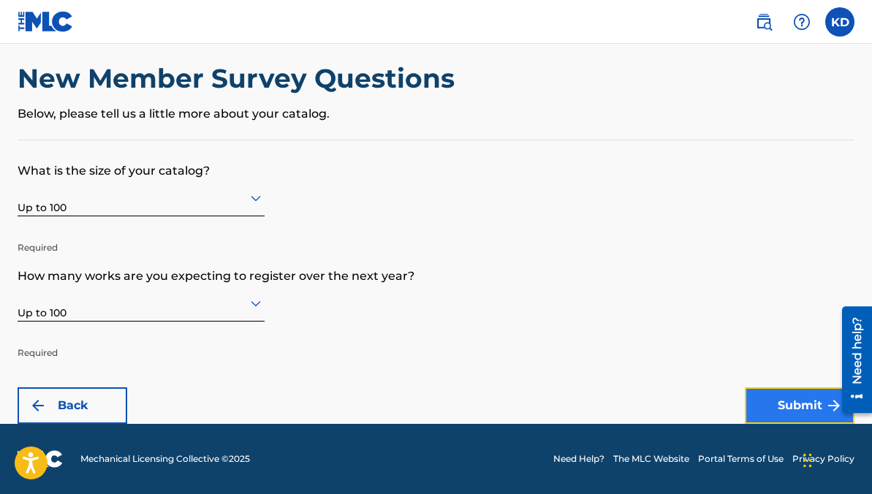
click at [808, 402] on button "Submit" at bounding box center [800, 405] width 110 height 37
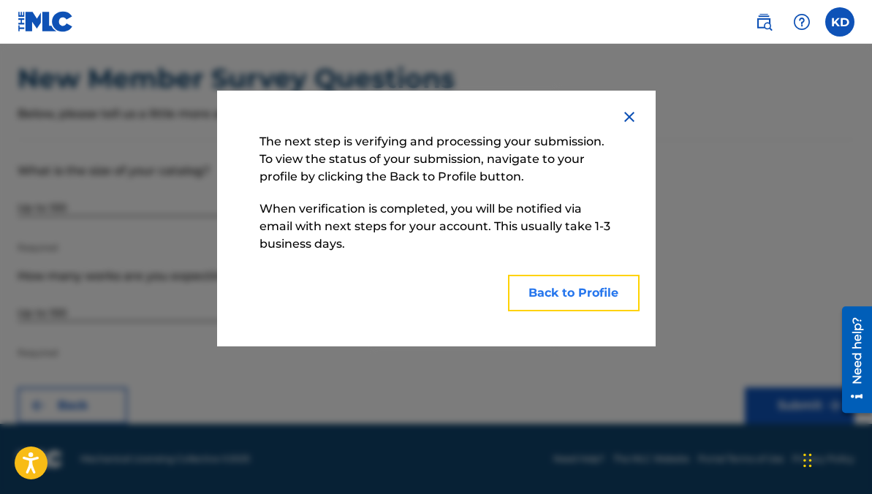
click at [537, 299] on button "Back to Profile" at bounding box center [574, 293] width 132 height 37
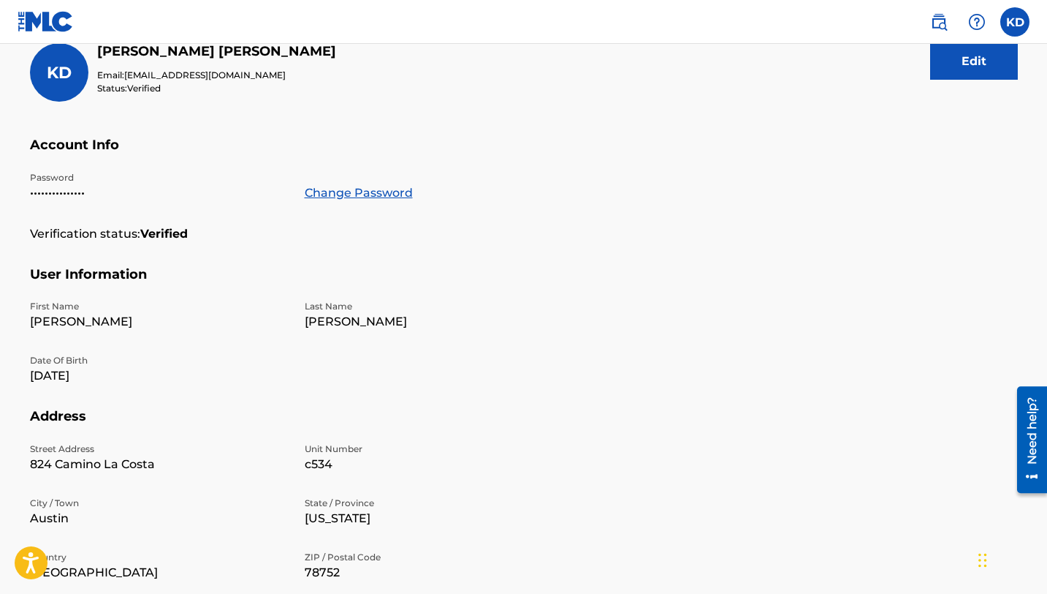
scroll to position [178, 0]
